Goal: Transaction & Acquisition: Purchase product/service

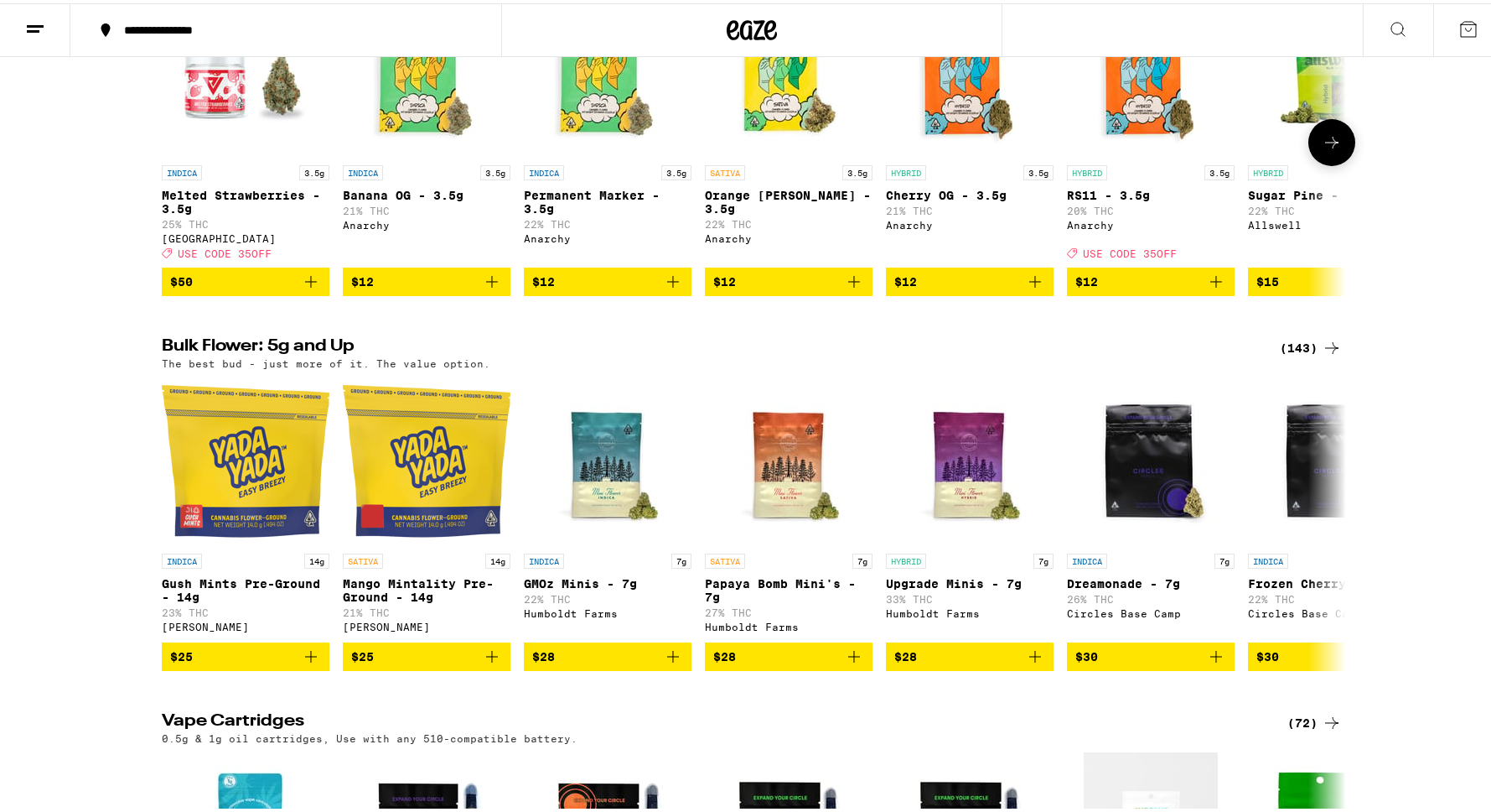
scroll to position [1461, 0]
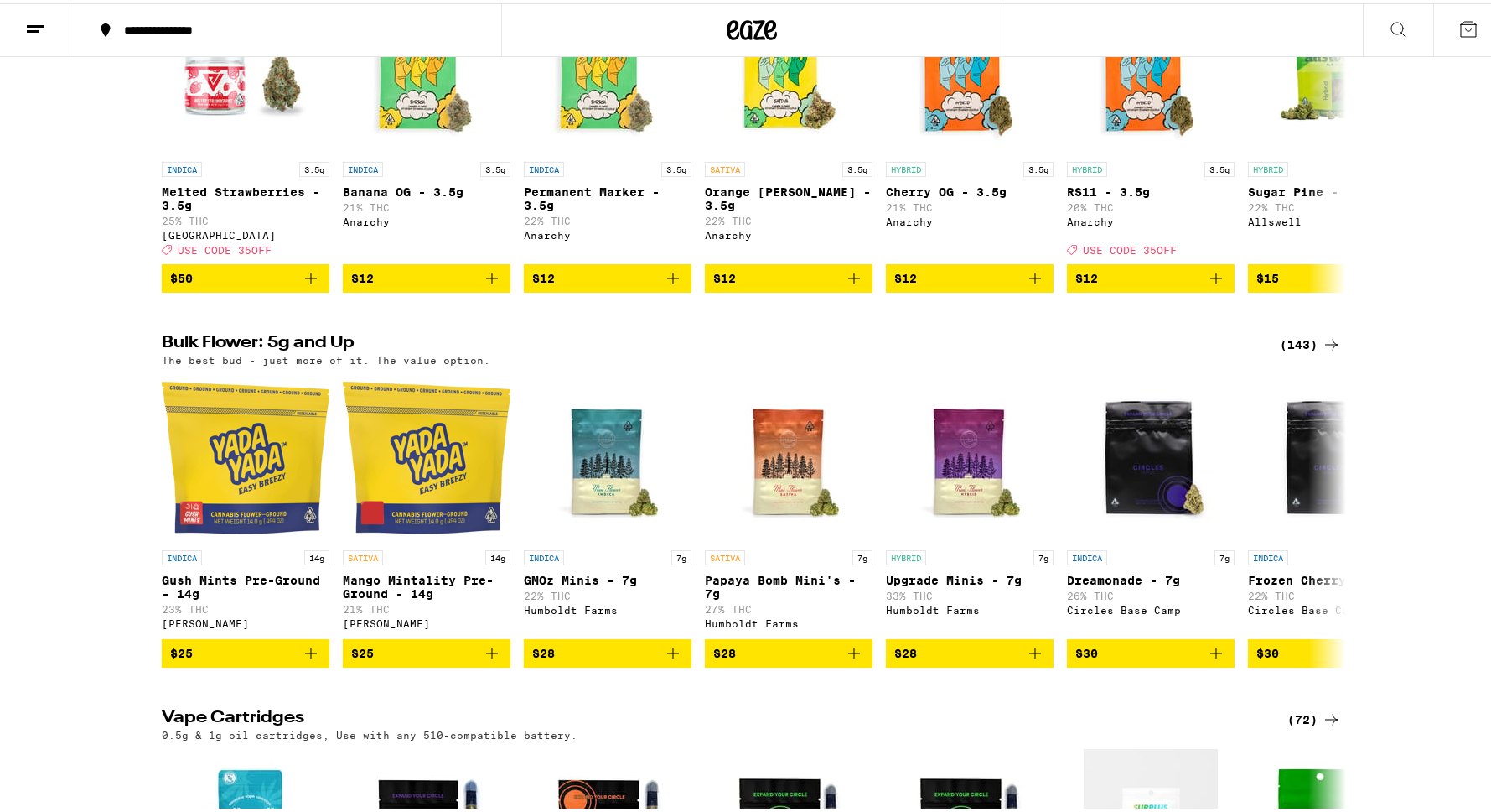
click at [81, 289] on div "Flower: 1g - 4g (79) The best bud - 1g and 4g flower. Roll it up or pack into y…" at bounding box center [752, 116] width 1504 height 347
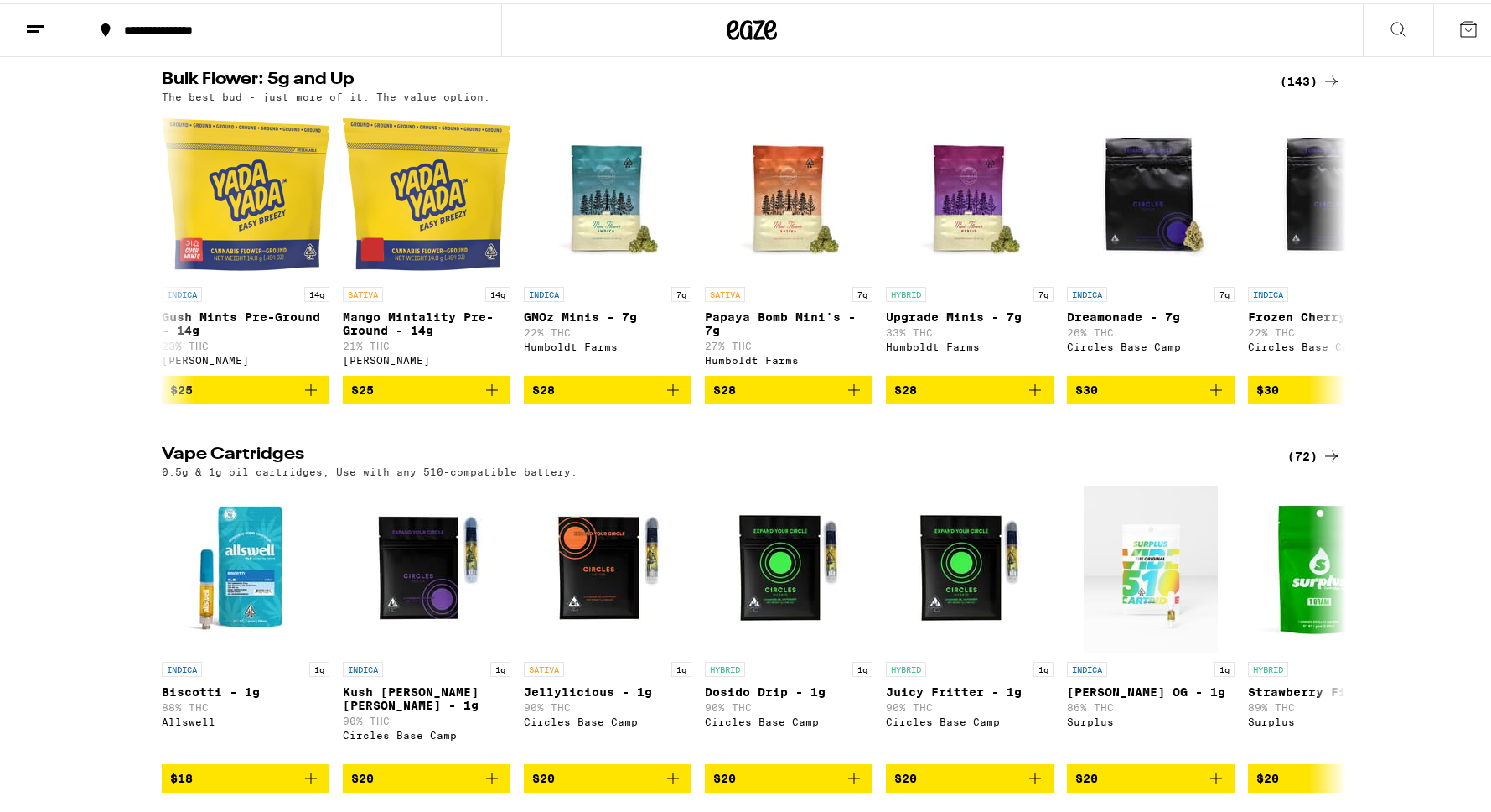
scroll to position [1425, 0]
